Goal: Transaction & Acquisition: Download file/media

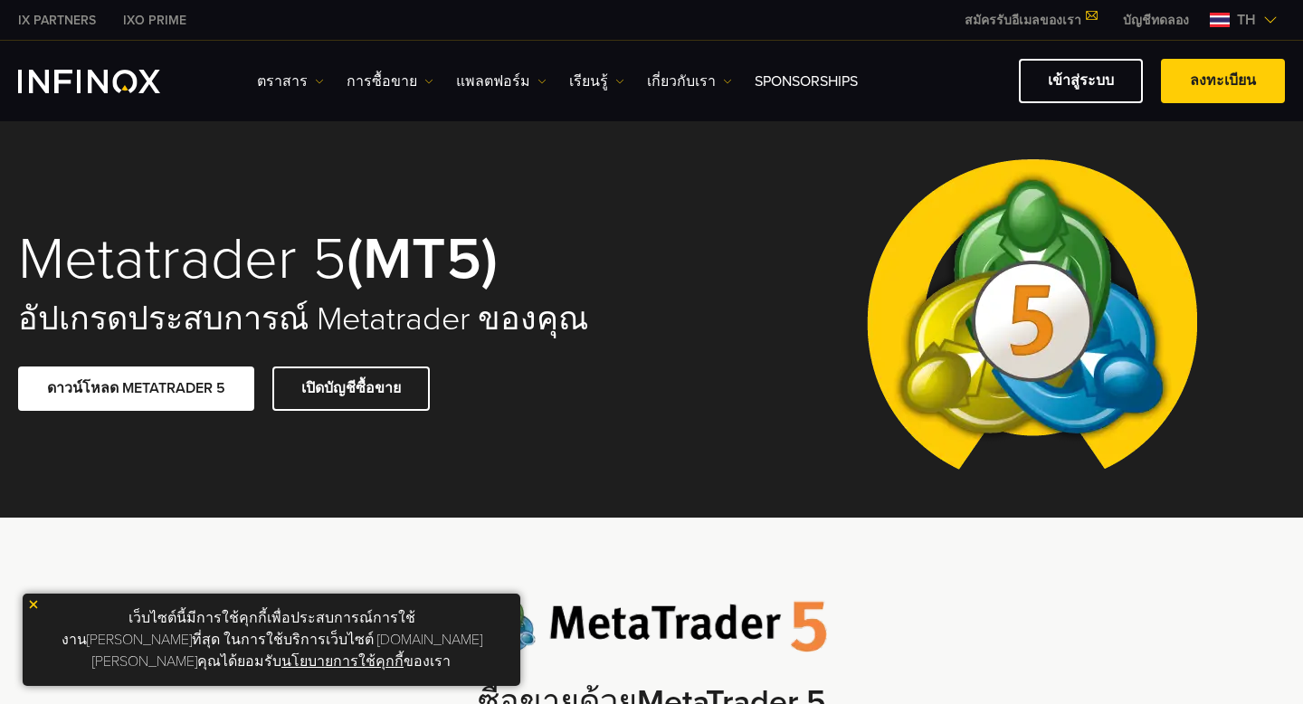
click at [192, 390] on link "ดาวน์โหลด METATRADER 5" at bounding box center [136, 389] width 236 height 44
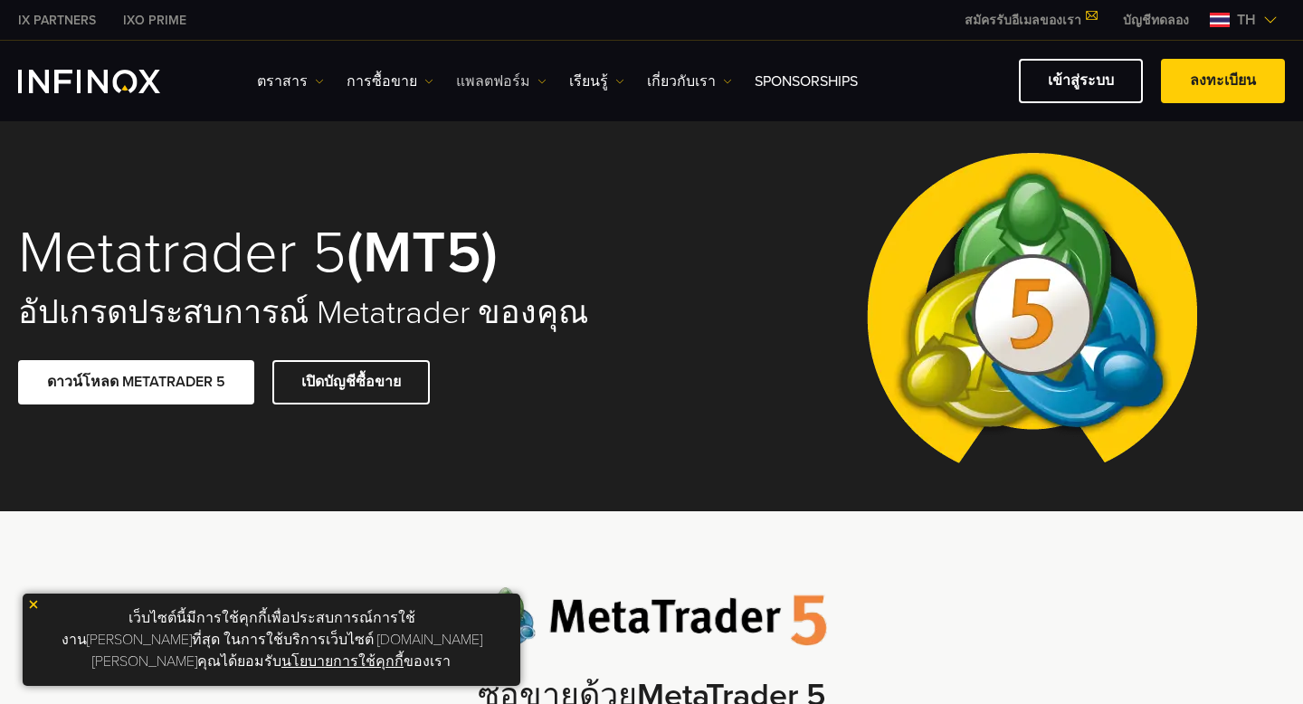
click at [481, 86] on link "แพลตฟอร์ม" at bounding box center [501, 82] width 91 height 22
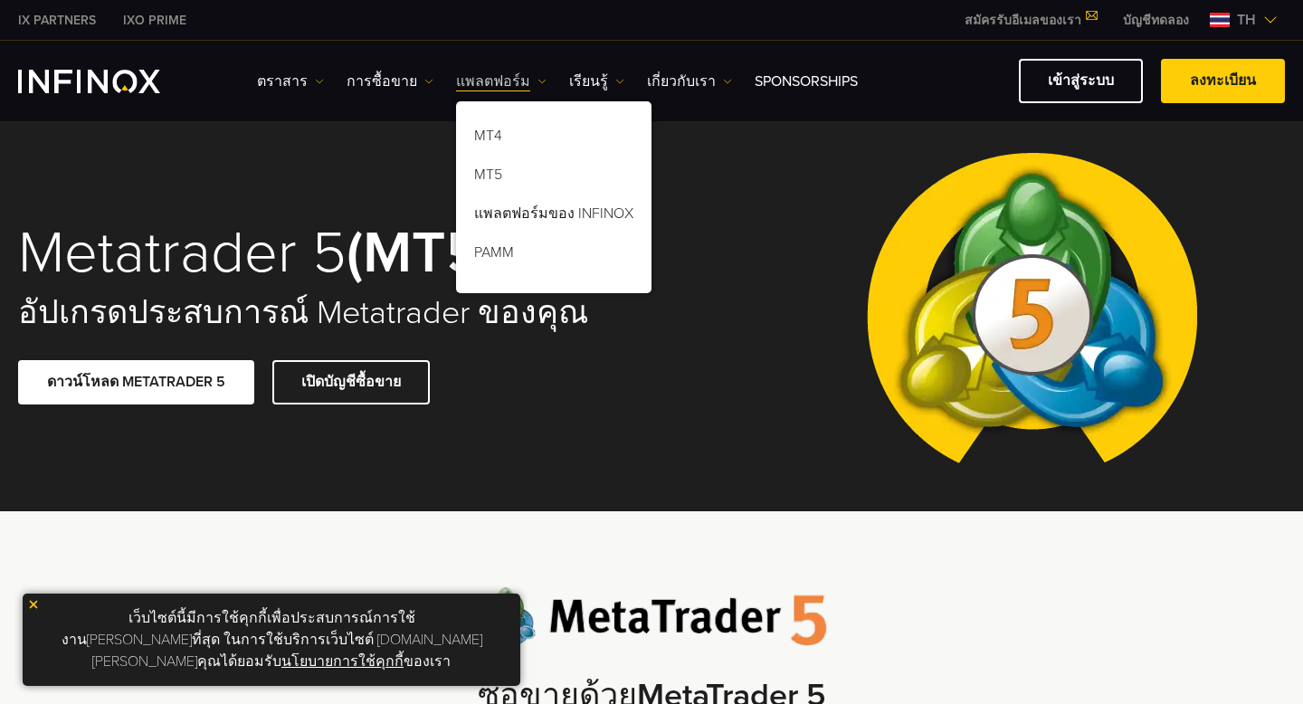
scroll to position [0, 0]
click at [484, 174] on link "MT5" at bounding box center [554, 177] width 196 height 39
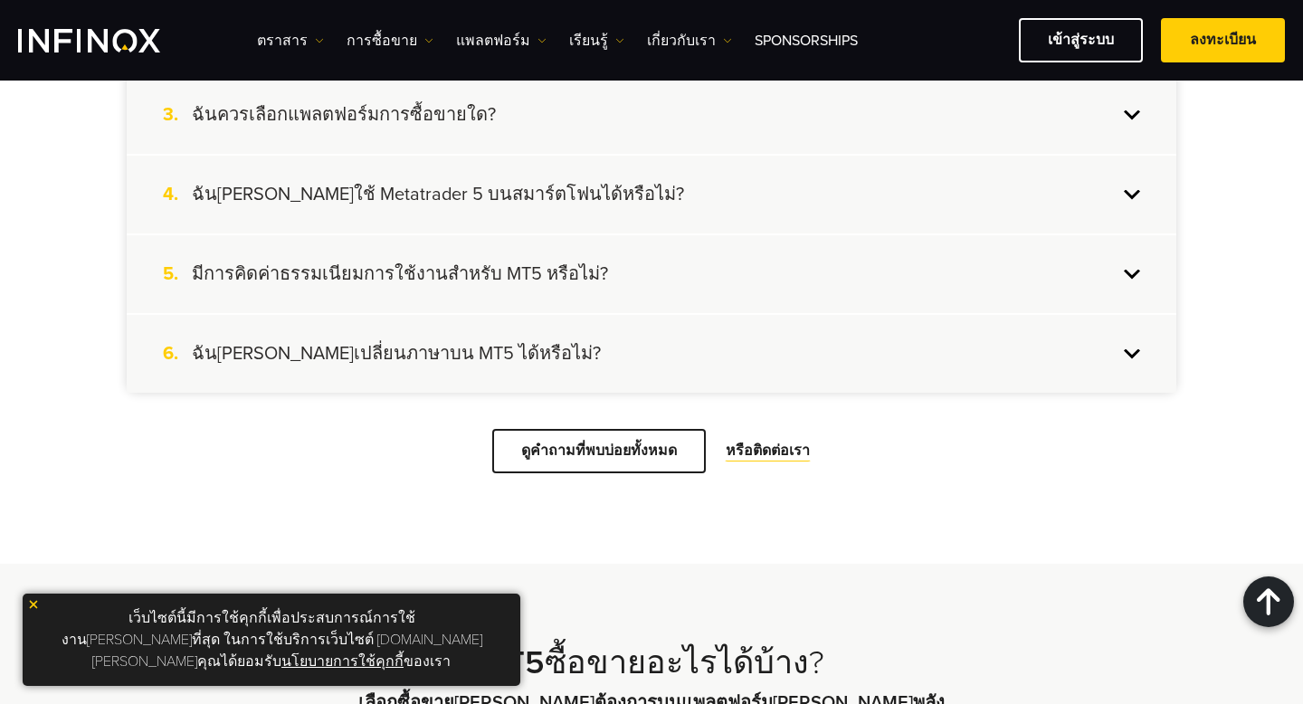
scroll to position [3603, 0]
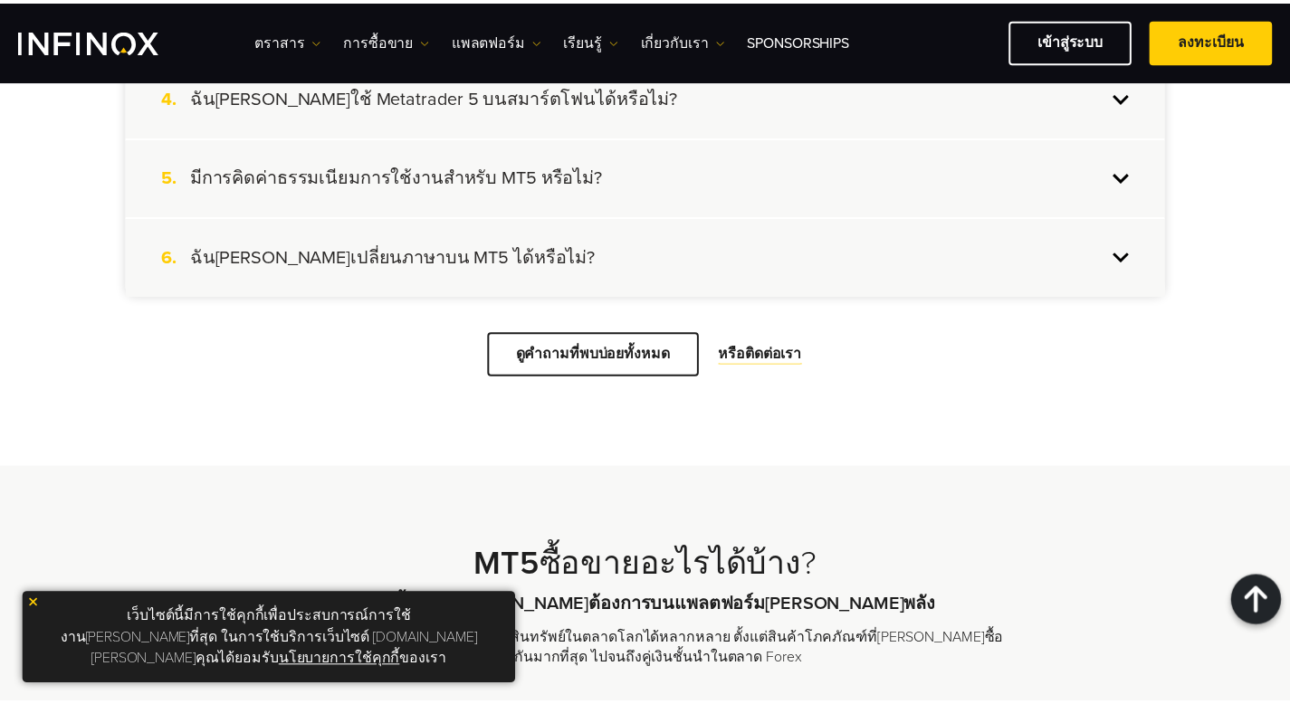
scroll to position [3607, 0]
